Goal: Check status: Check status

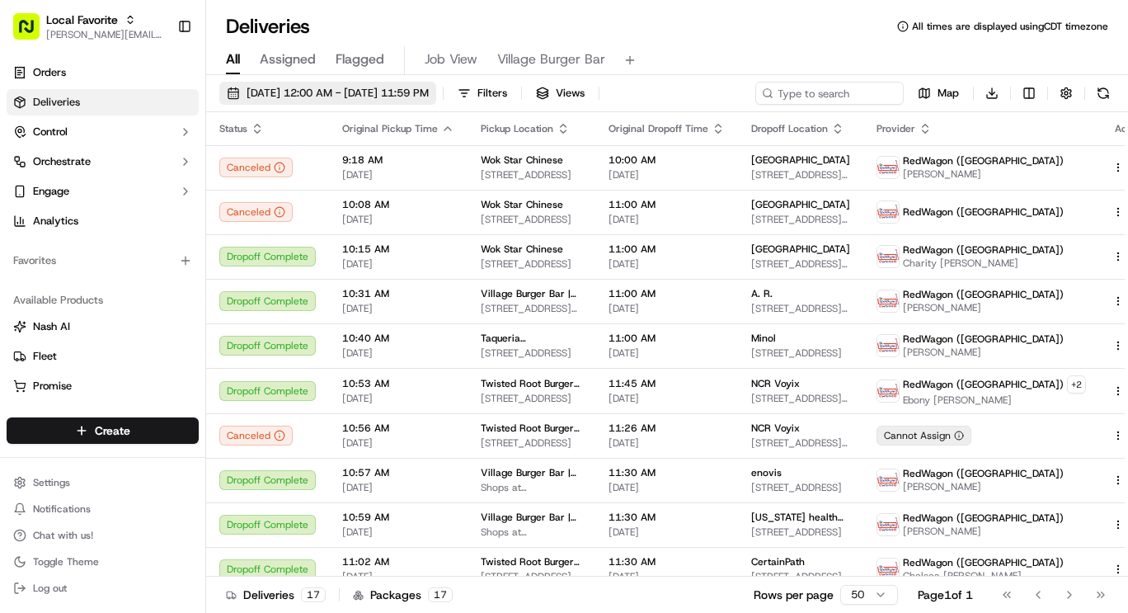
click at [341, 82] on button "[DATE] 12:00 AM - [DATE] 11:59 PM" at bounding box center [327, 93] width 217 height 23
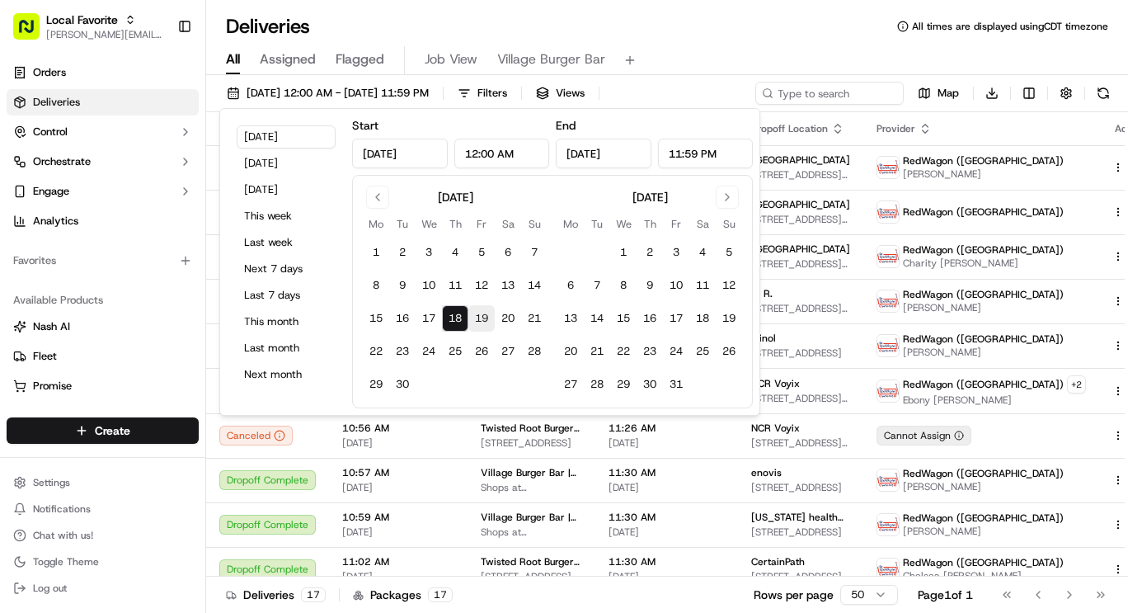
click at [483, 317] on button "19" at bounding box center [482, 318] width 26 height 26
type input "[DATE]"
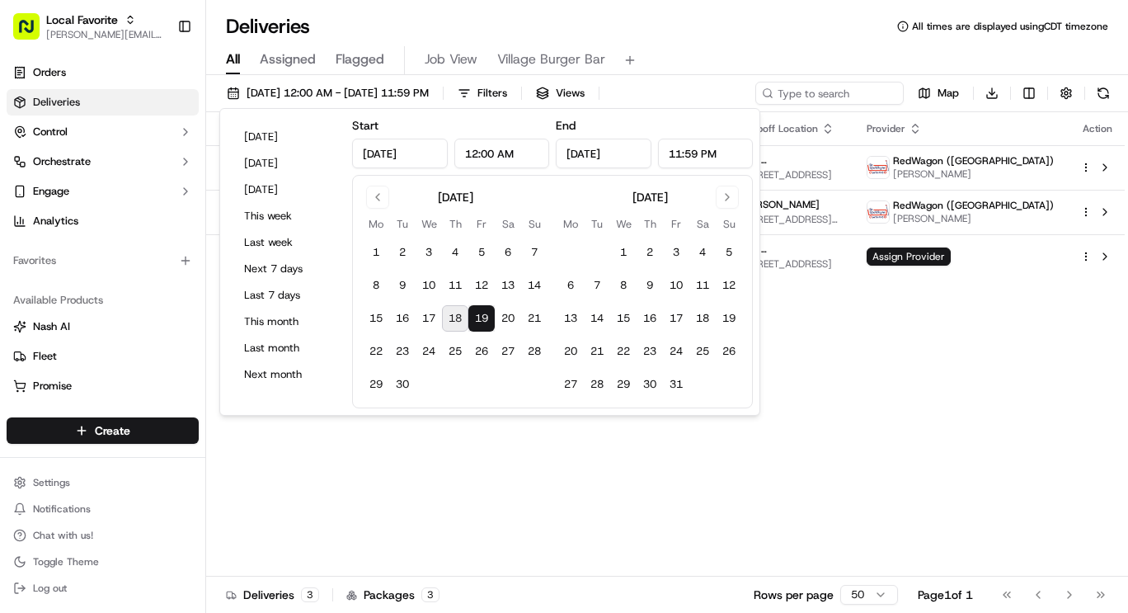
click at [471, 315] on button "19" at bounding box center [482, 318] width 26 height 26
click at [341, 88] on span "[DATE] 12:00 AM - [DATE] 11:59 PM" at bounding box center [338, 93] width 182 height 15
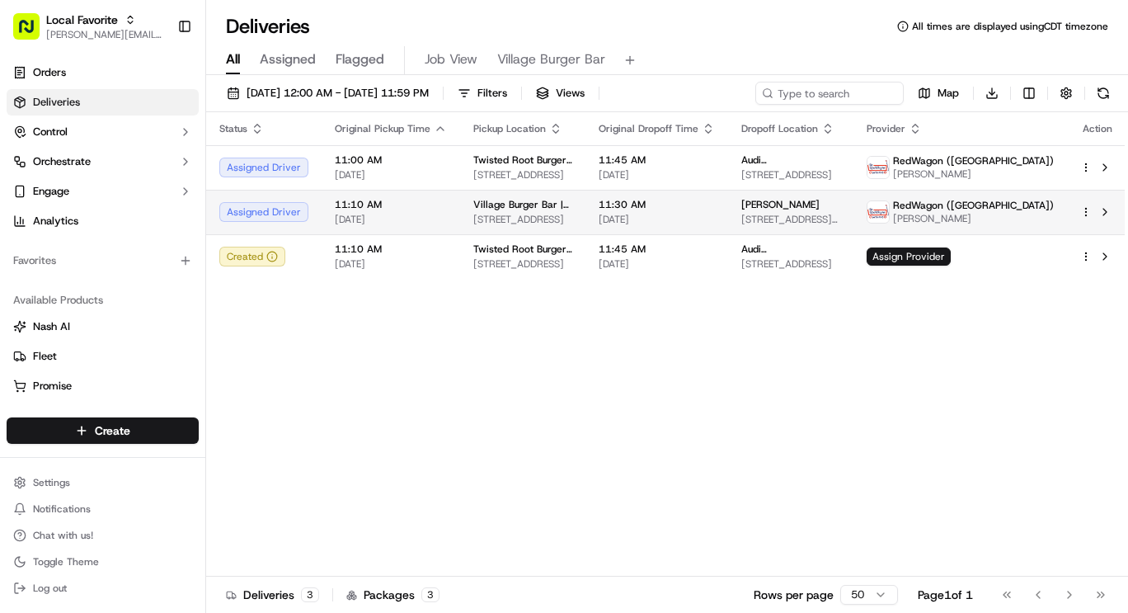
click at [1086, 215] on html "Local Favorite [PERSON_NAME][EMAIL_ADDRESS][PERSON_NAME][DOMAIN_NAME] Toggle Si…" at bounding box center [564, 306] width 1128 height 613
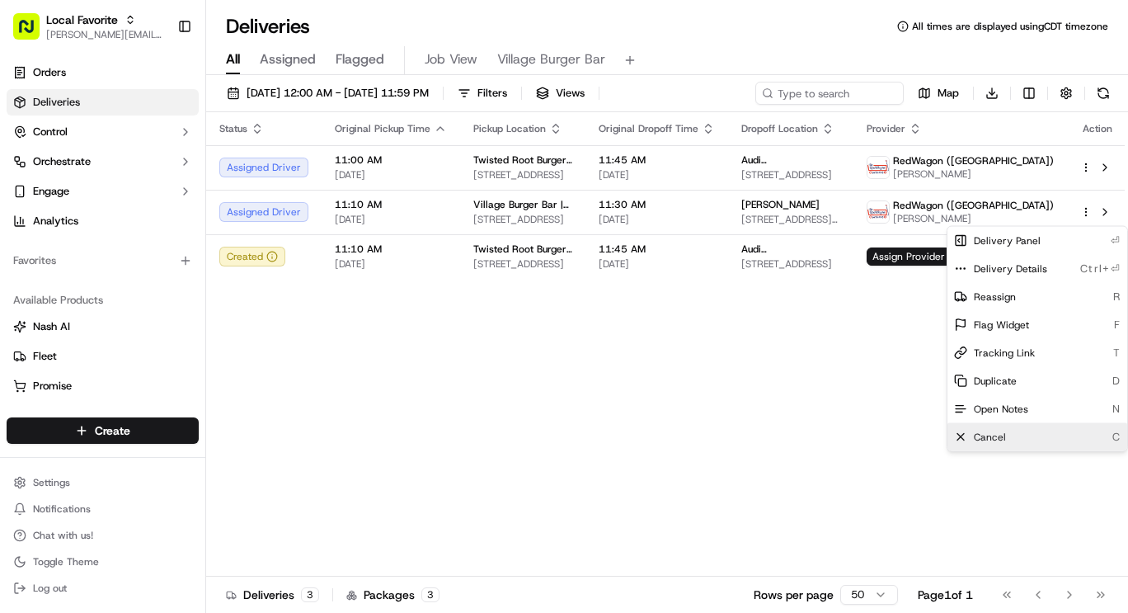
click at [987, 438] on span "Cancel" at bounding box center [990, 437] width 32 height 13
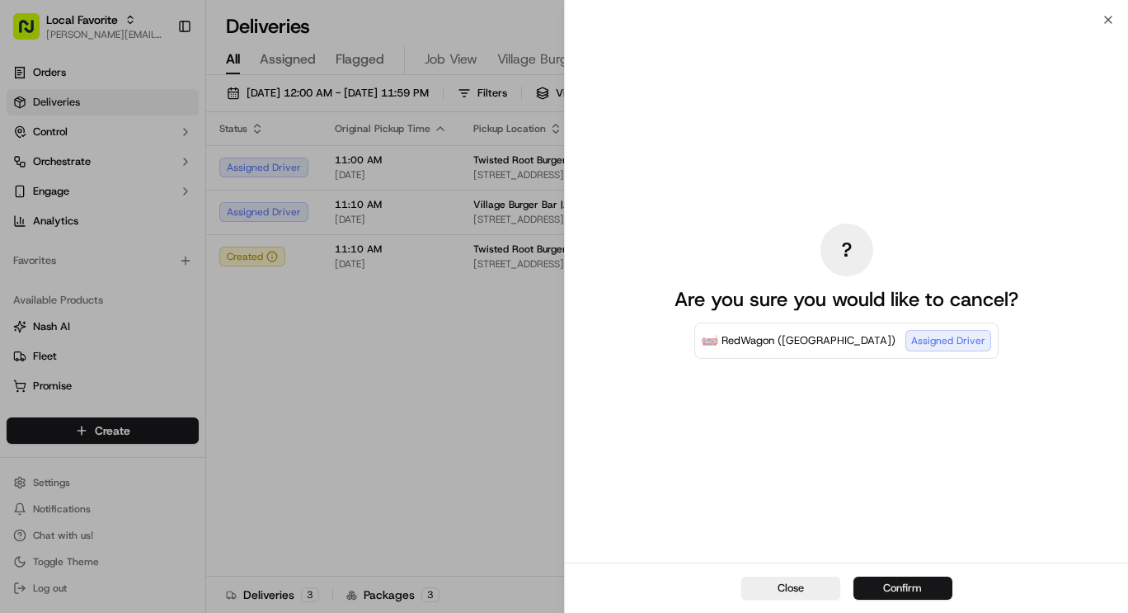
click at [898, 588] on button "Confirm" at bounding box center [903, 588] width 99 height 23
